Goal: Task Accomplishment & Management: Manage account settings

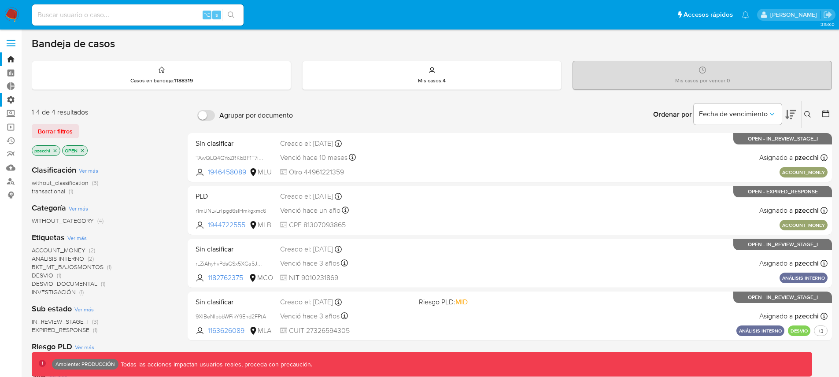
click at [15, 100] on label "Administración" at bounding box center [52, 100] width 105 height 14
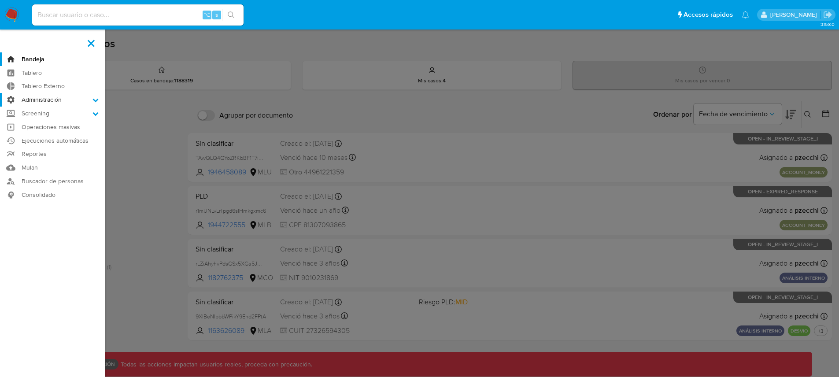
click at [0, 0] on input "Administración" at bounding box center [0, 0] width 0 height 0
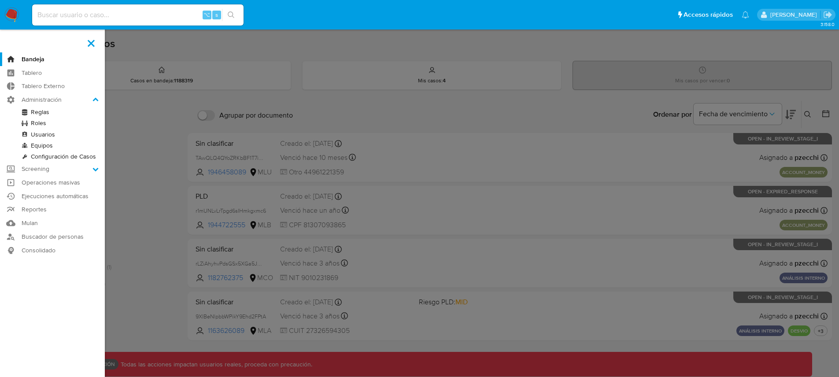
click at [41, 122] on link "Roles" at bounding box center [52, 123] width 105 height 11
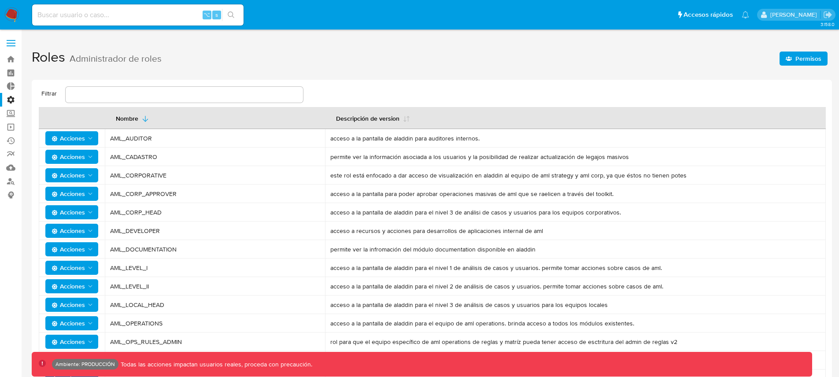
click at [94, 176] on button "Acciones" at bounding box center [71, 175] width 53 height 14
click at [68, 217] on button "Permisos" at bounding box center [73, 218] width 79 height 21
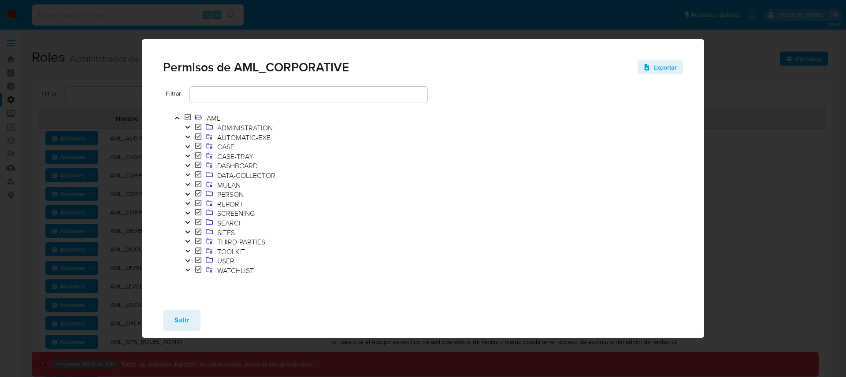
click at [187, 184] on icon "Toggle" at bounding box center [188, 184] width 6 height 5
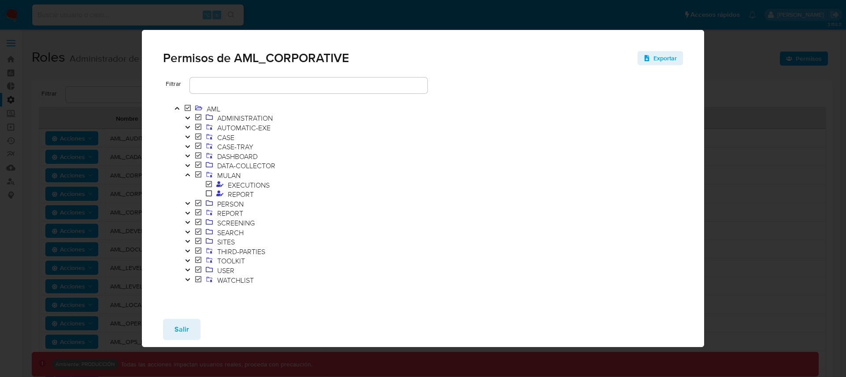
click at [188, 177] on icon "Toggle" at bounding box center [188, 174] width 6 height 5
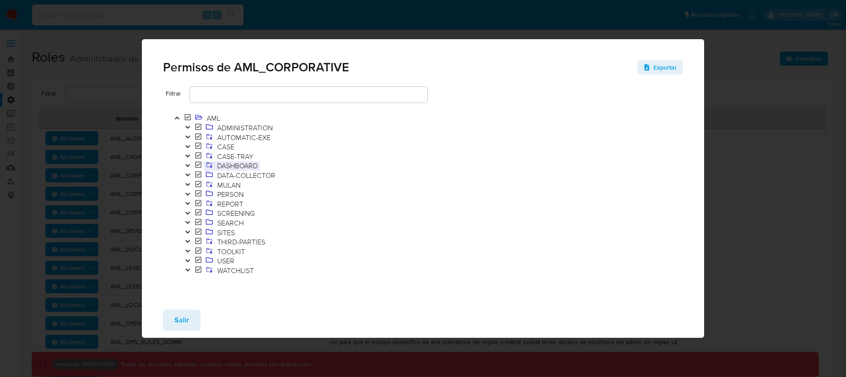
click at [222, 165] on span "DASHBOARD" at bounding box center [237, 166] width 45 height 10
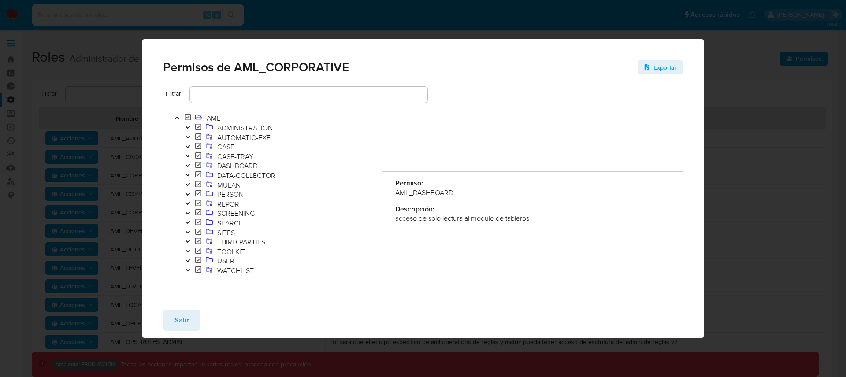
click at [188, 166] on icon "Toggle" at bounding box center [187, 165] width 4 height 3
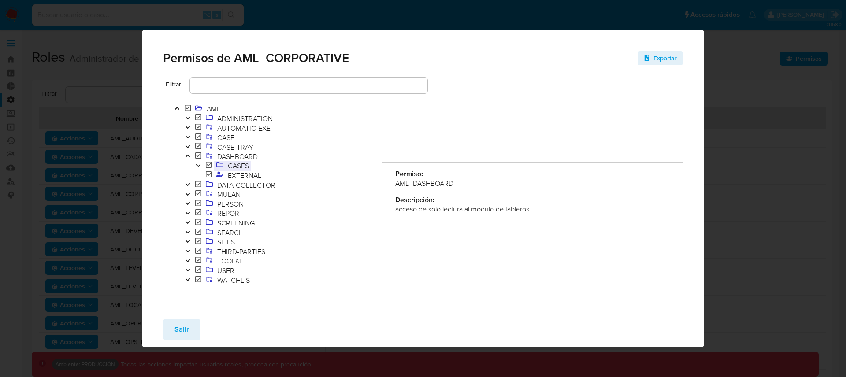
click at [226, 166] on span "CASES" at bounding box center [239, 166] width 26 height 10
click at [232, 174] on span "EXTERNAL" at bounding box center [245, 175] width 38 height 10
click at [199, 329] on button "Salir" at bounding box center [181, 329] width 37 height 21
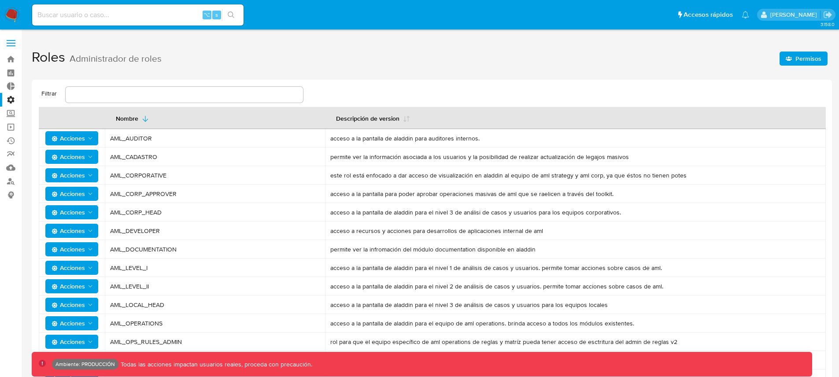
click at [7, 97] on label "Administración" at bounding box center [52, 100] width 105 height 14
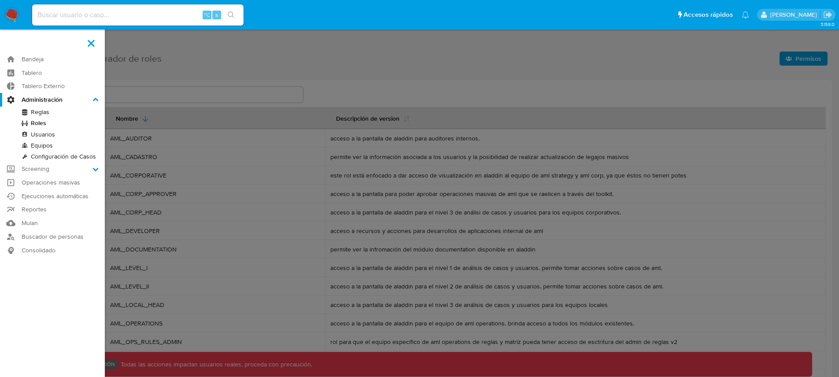
click at [0, 0] on input "Administración" at bounding box center [0, 0] width 0 height 0
click at [39, 73] on link "Tablero" at bounding box center [52, 73] width 105 height 14
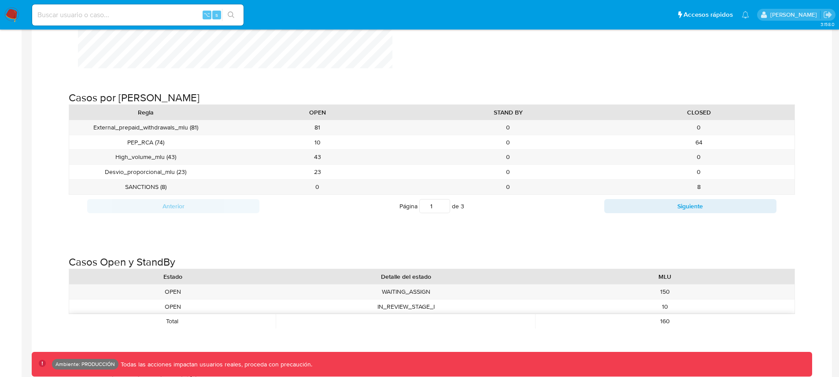
scroll to position [1078, 0]
